Goal: Task Accomplishment & Management: Complete application form

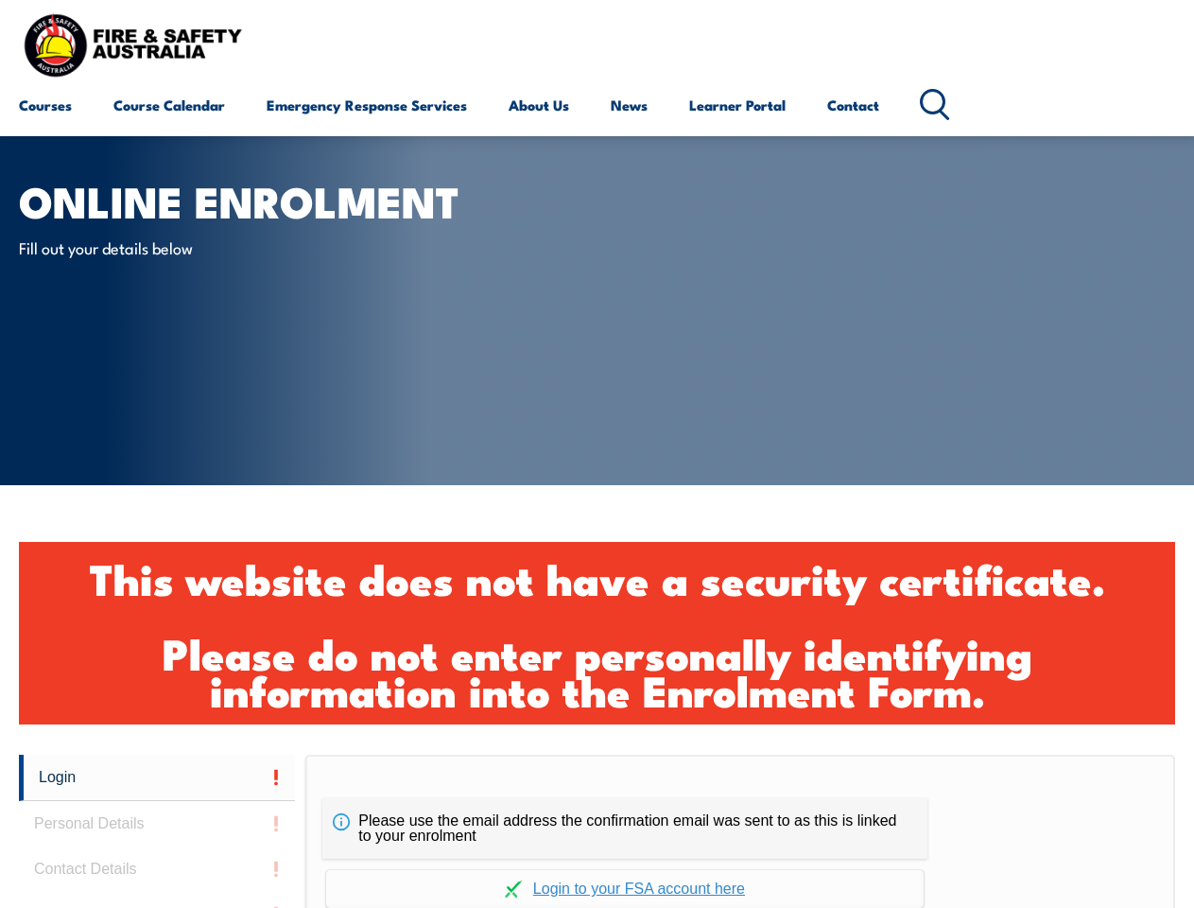
scroll to position [630, 0]
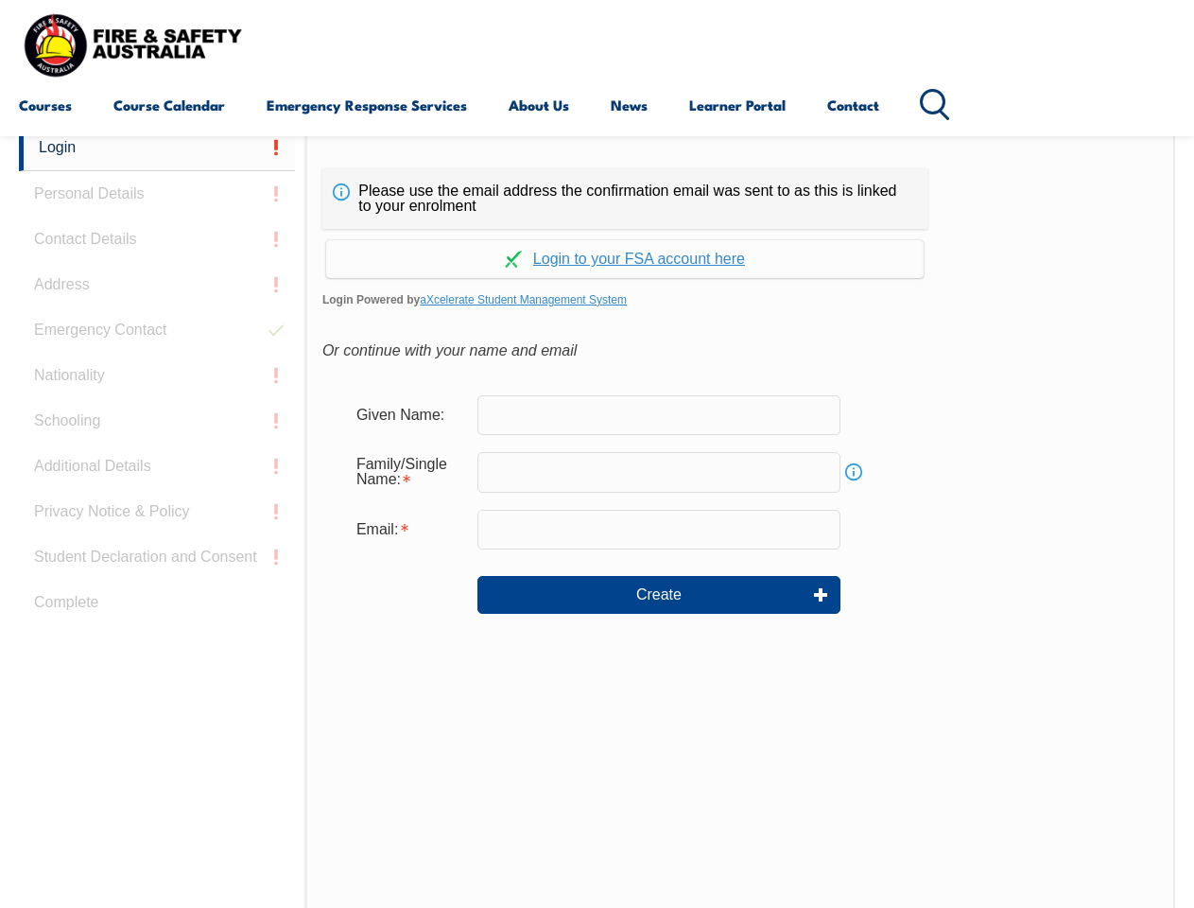
click at [597, 139] on div "Please use the email address the confirmation email was sent to as this is link…" at bounding box center [740, 521] width 870 height 793
click at [597, 516] on input "email" at bounding box center [659, 530] width 363 height 40
click at [157, 148] on link "Login" at bounding box center [157, 148] width 276 height 46
click at [157, 194] on div "Login Personal Details Contact Details Address Emergency Contact Nationality Sc…" at bounding box center [162, 597] width 287 height 945
click at [157, 239] on div "Login Personal Details Contact Details Address Emergency Contact Nationality Sc…" at bounding box center [162, 597] width 287 height 945
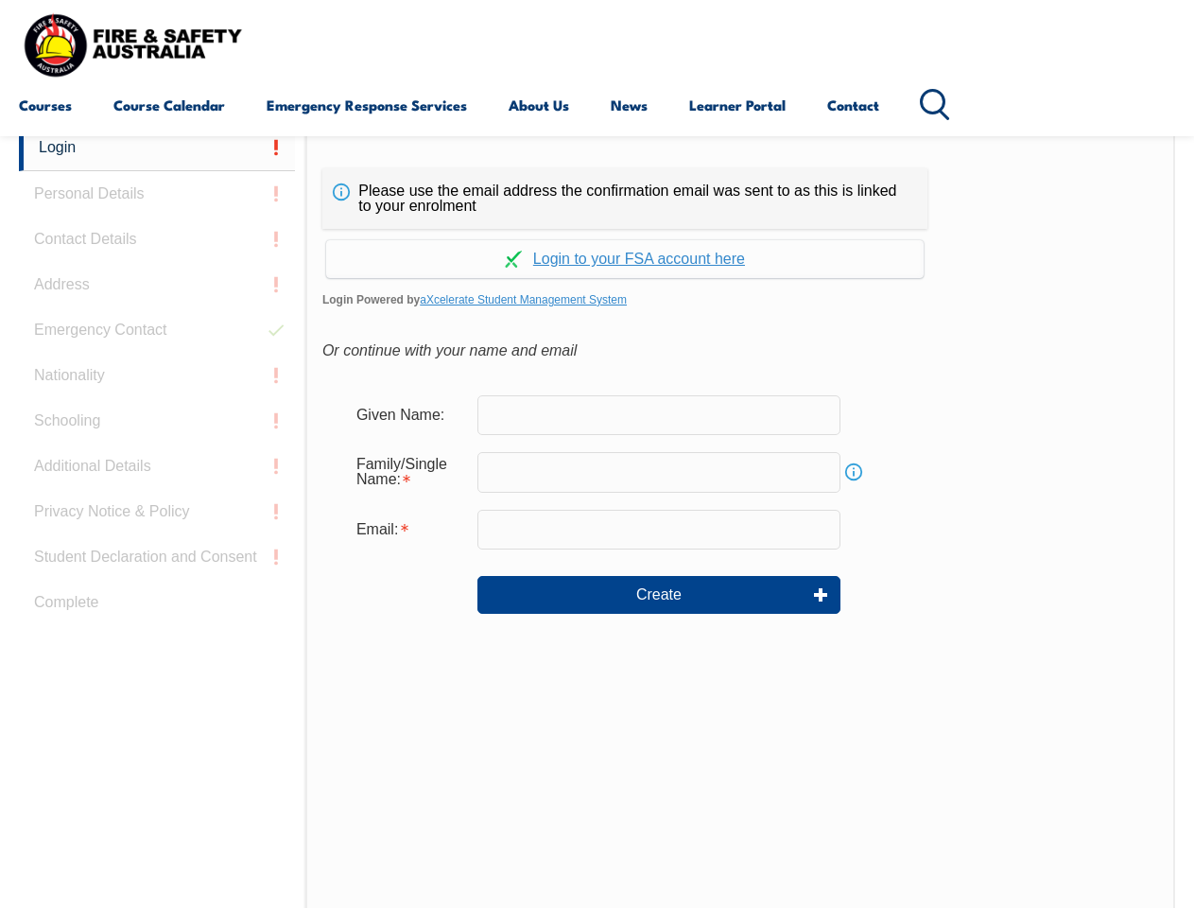
click at [157, 285] on div "Login Personal Details Contact Details Address Emergency Contact Nationality Sc…" at bounding box center [162, 597] width 287 height 945
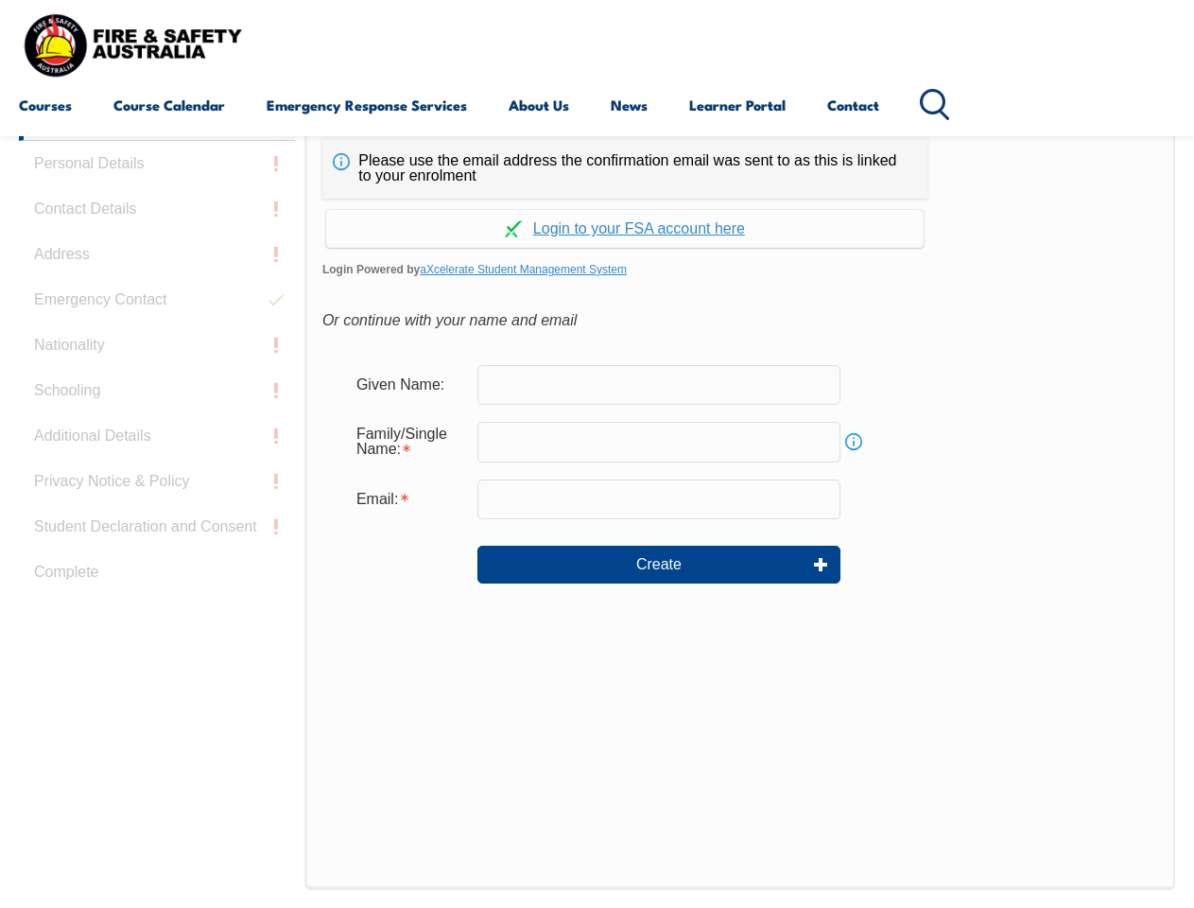
click at [157, 330] on div "Login Personal Details Contact Details Address Emergency Contact Nationality Sc…" at bounding box center [162, 567] width 287 height 945
click at [157, 375] on div "Login Personal Details Contact Details Address Emergency Contact Nationality Sc…" at bounding box center [162, 567] width 287 height 945
click at [157, 421] on div "Login Personal Details Contact Details Address Emergency Contact Nationality Sc…" at bounding box center [162, 567] width 287 height 945
click at [157, 466] on div "Login Personal Details Contact Details Address Emergency Contact Nationality Sc…" at bounding box center [162, 567] width 287 height 945
